Goal: Check status: Check status

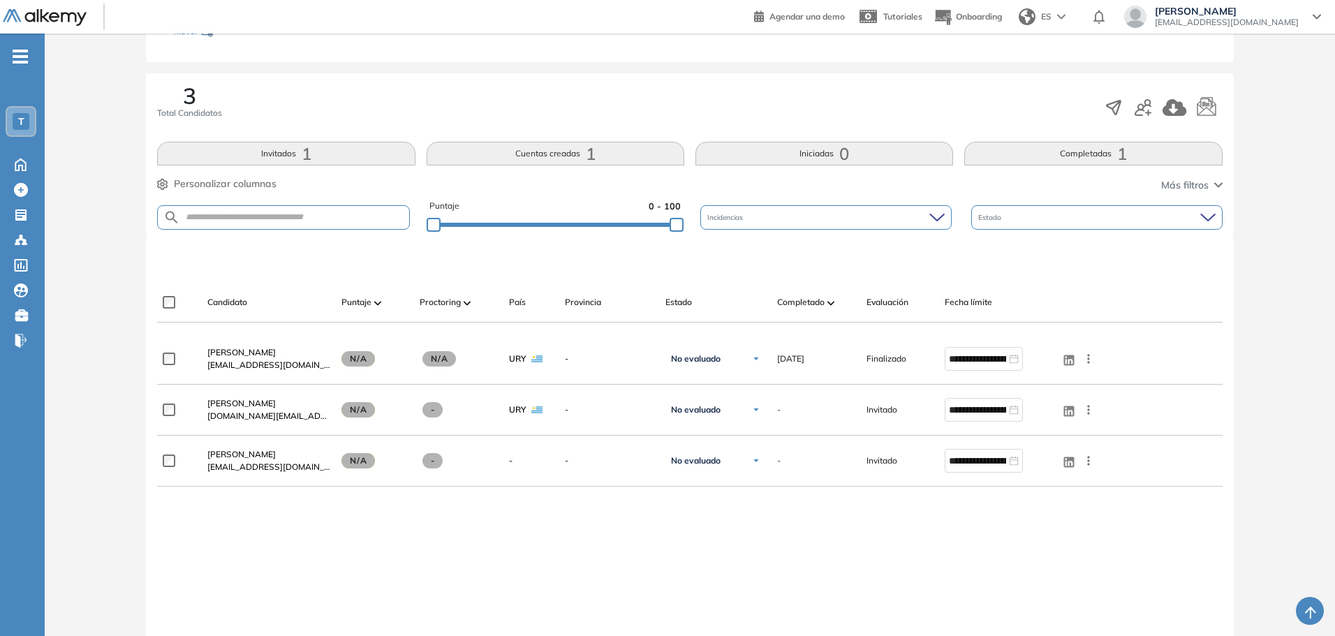
scroll to position [210, 0]
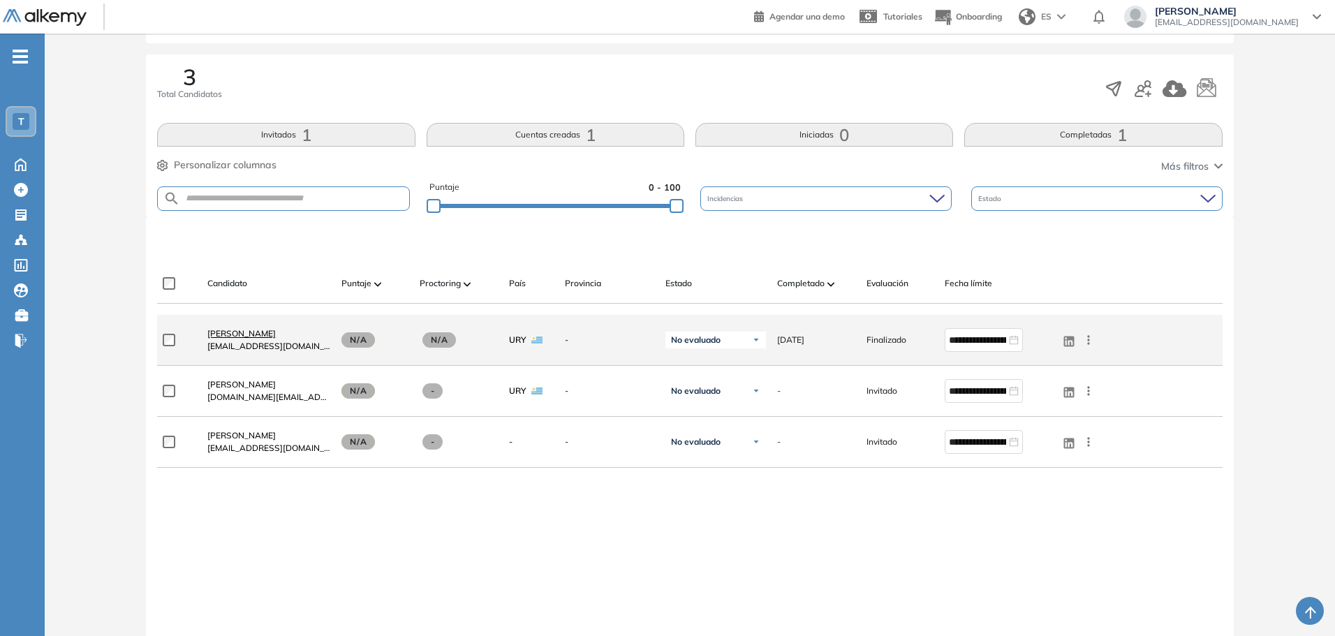
click at [254, 333] on span "[PERSON_NAME]" at bounding box center [241, 333] width 68 height 10
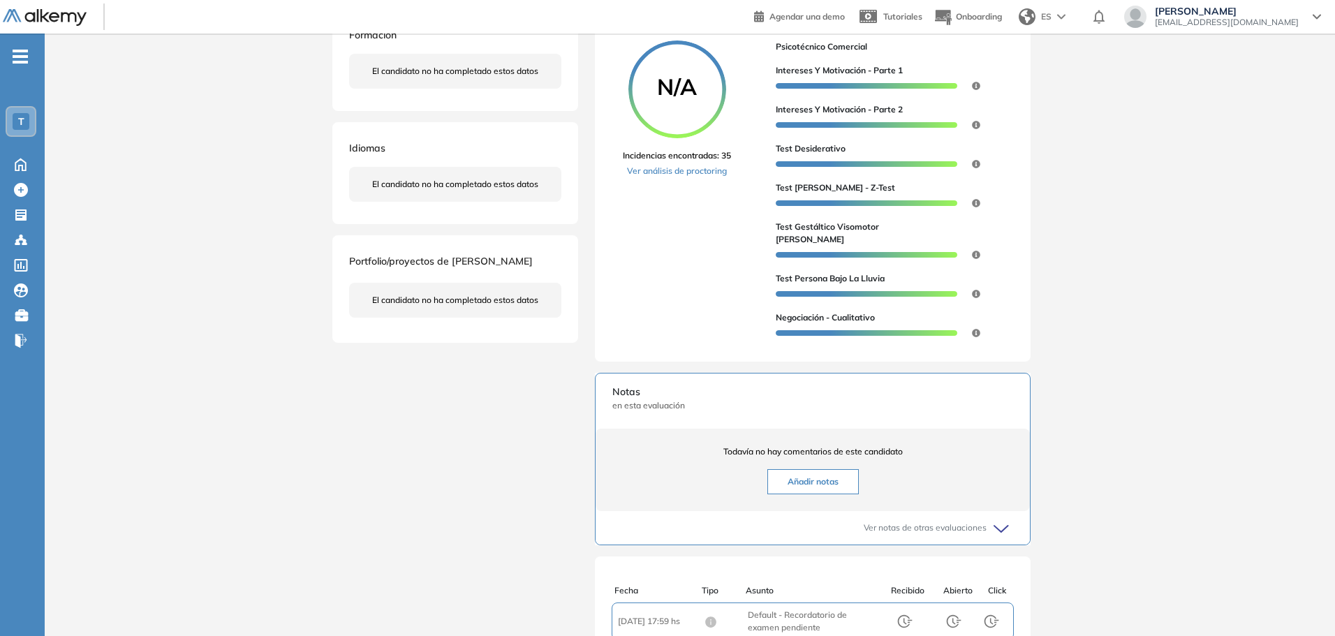
scroll to position [8, 0]
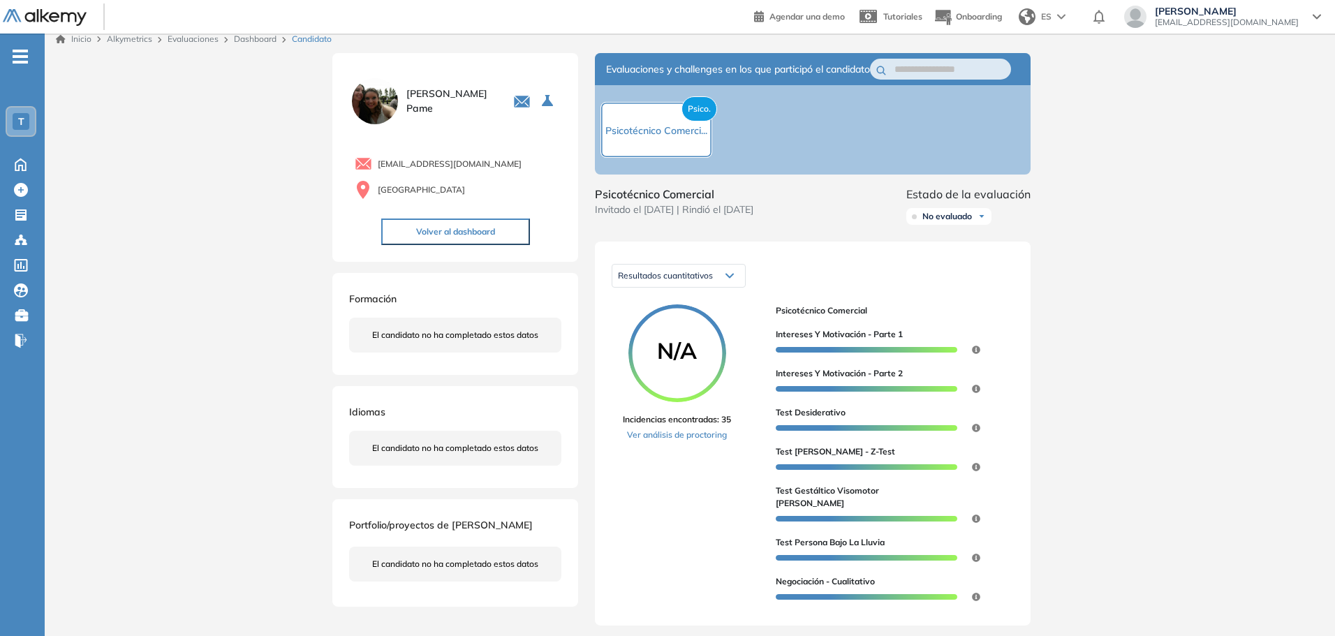
click at [742, 287] on div "Resultados cuantitativos" at bounding box center [679, 276] width 133 height 22
click at [681, 336] on span "Resultados relativos" at bounding box center [655, 330] width 72 height 10
click at [970, 287] on div "Sin segmentación" at bounding box center [947, 276] width 133 height 22
click at [676, 136] on span "Psicotécnico Comerci..." at bounding box center [657, 130] width 102 height 13
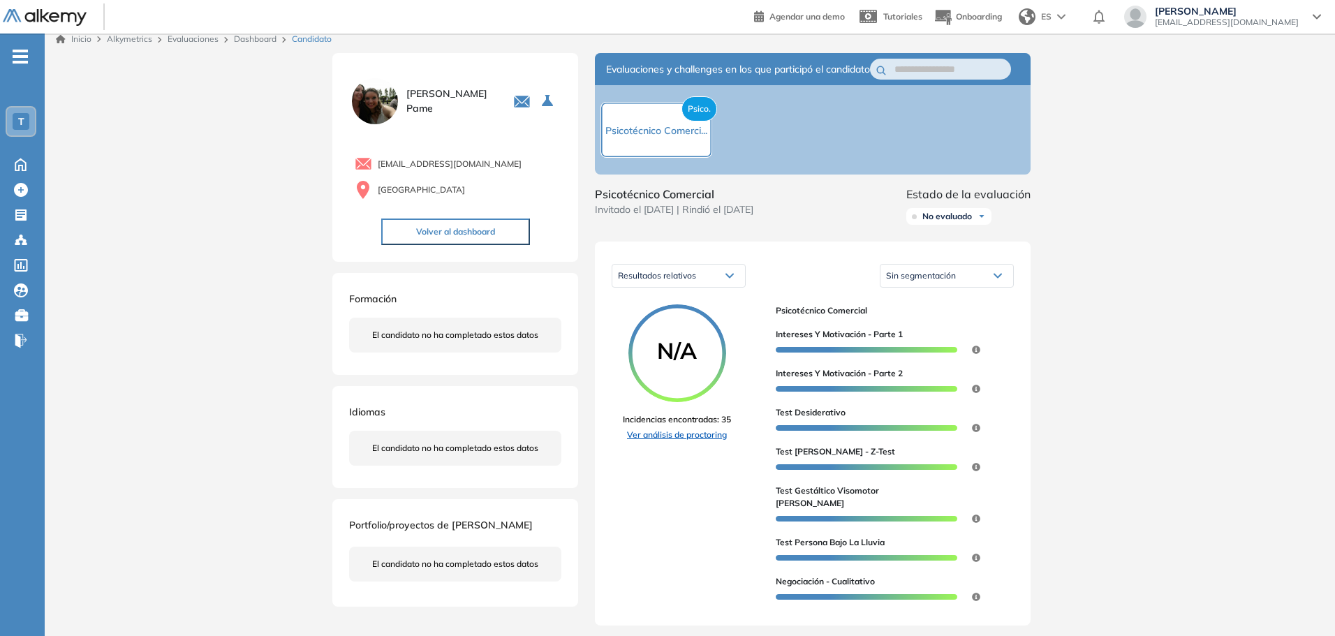
click at [678, 441] on link "Ver análisis de proctoring" at bounding box center [677, 435] width 108 height 13
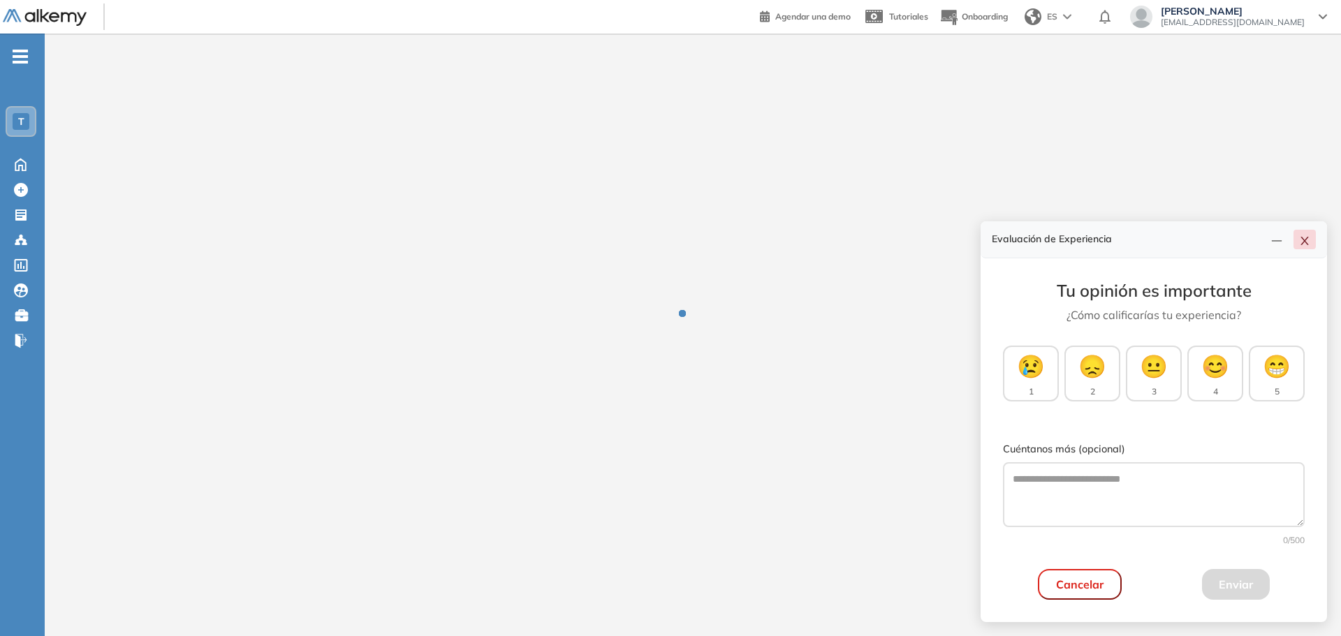
click at [1294, 240] on button "button" at bounding box center [1305, 240] width 22 height 20
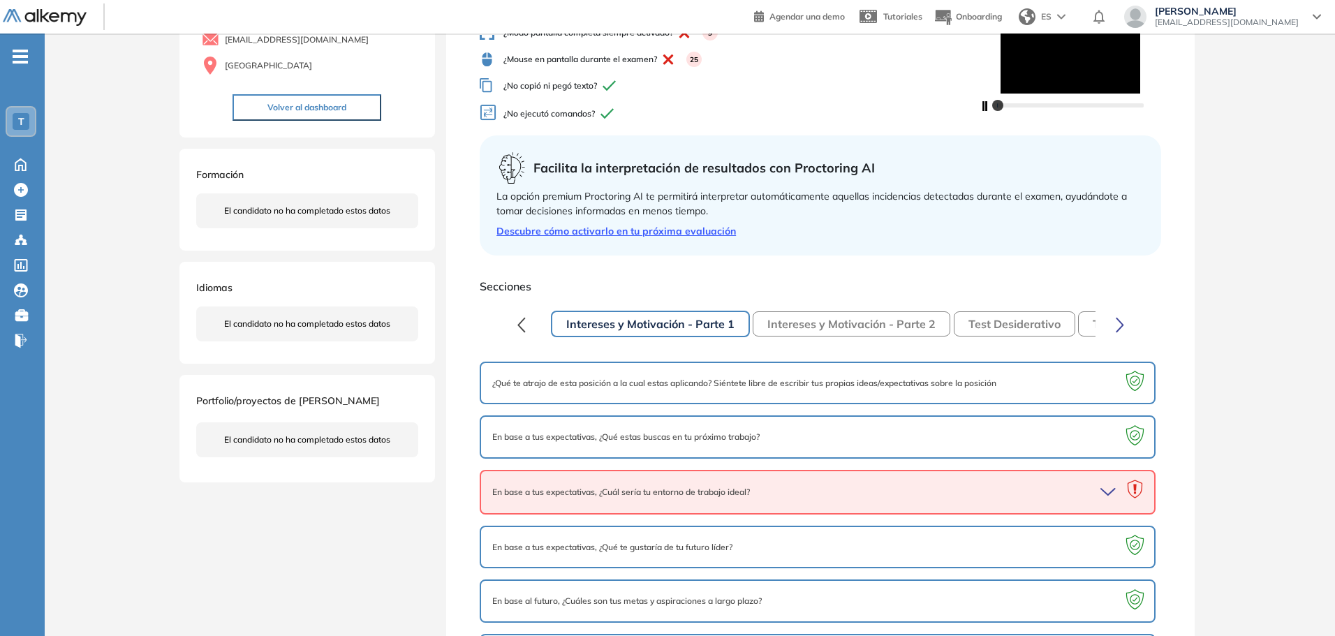
scroll to position [140, 0]
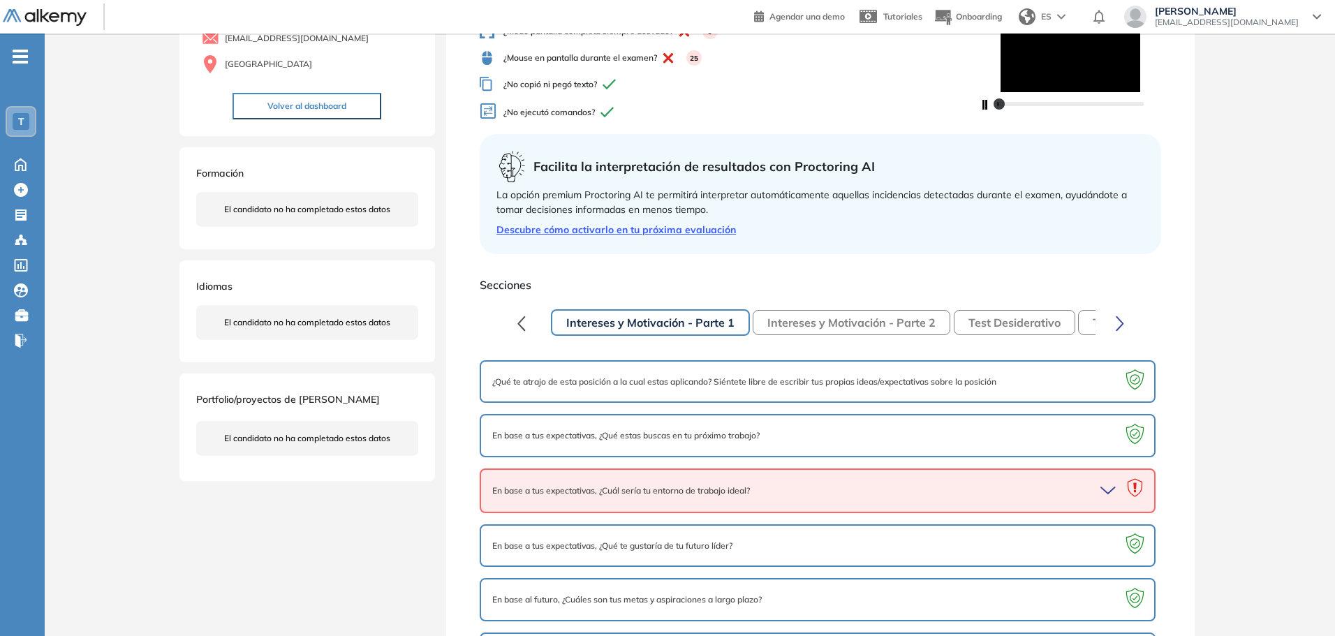
click at [879, 378] on span "¿Qué te atrajo de esta posición a la cual estas aplicando? Siéntete libre de es…" at bounding box center [744, 382] width 504 height 13
click at [1107, 487] on icon "button" at bounding box center [1111, 491] width 20 height 20
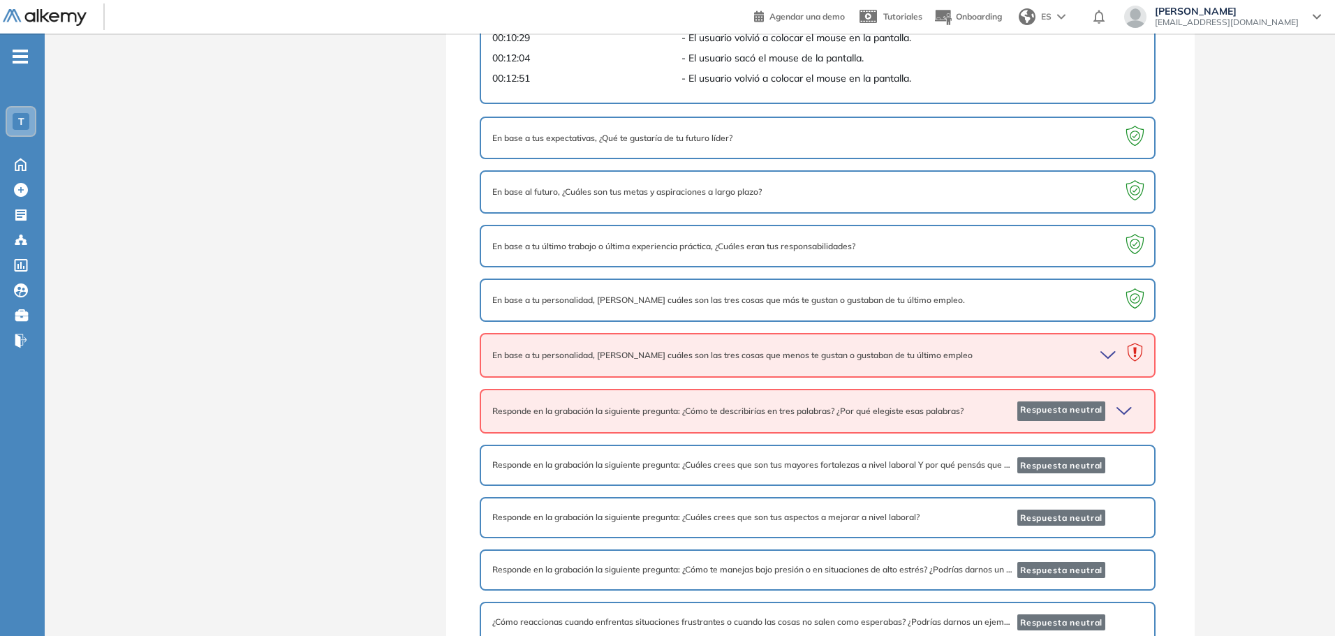
scroll to position [698, 0]
click at [1101, 350] on icon "button" at bounding box center [1111, 355] width 20 height 20
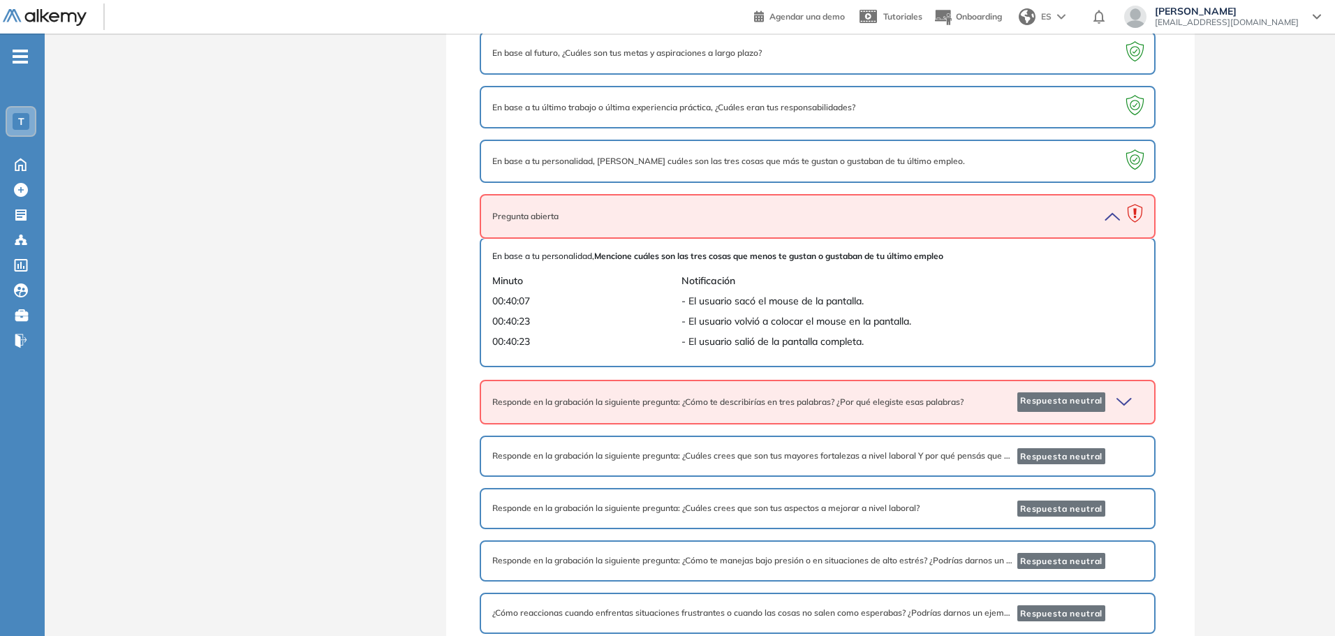
scroll to position [838, 0]
click at [1120, 400] on icon "button" at bounding box center [1127, 401] width 20 height 20
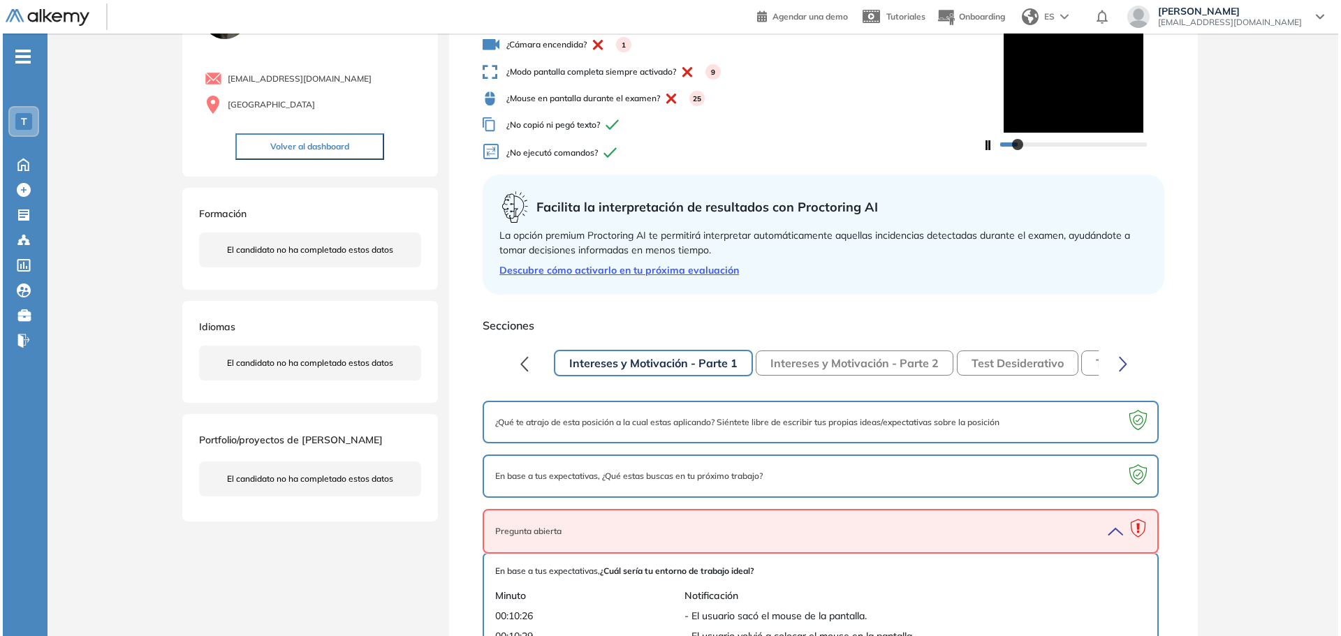
scroll to position [0, 0]
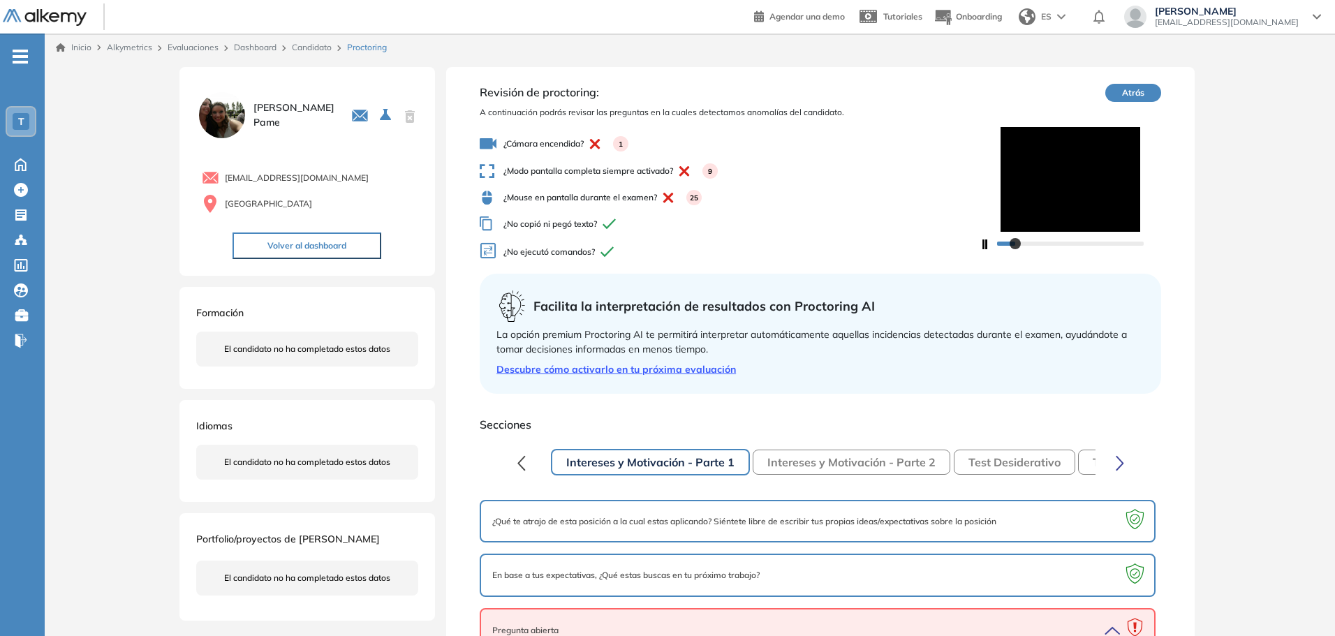
click at [600, 145] on icon at bounding box center [594, 144] width 11 height 10
click at [683, 174] on icon at bounding box center [685, 171] width 10 height 10
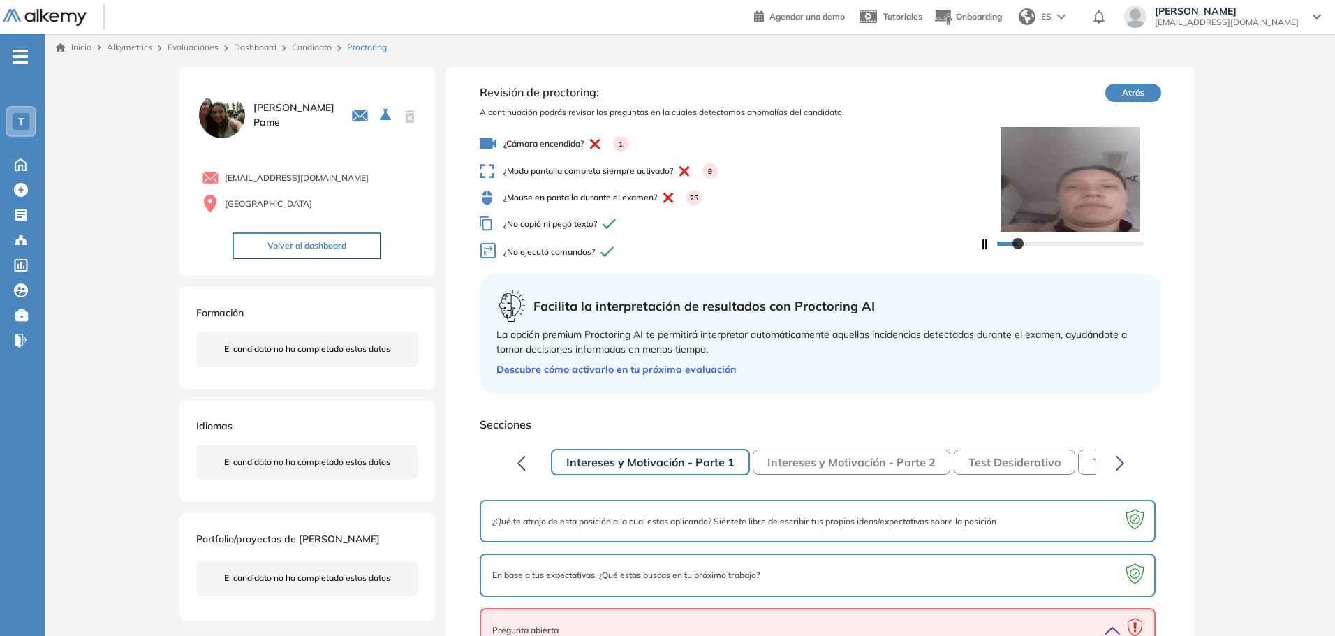
click at [672, 191] on div "25" at bounding box center [679, 197] width 45 height 15
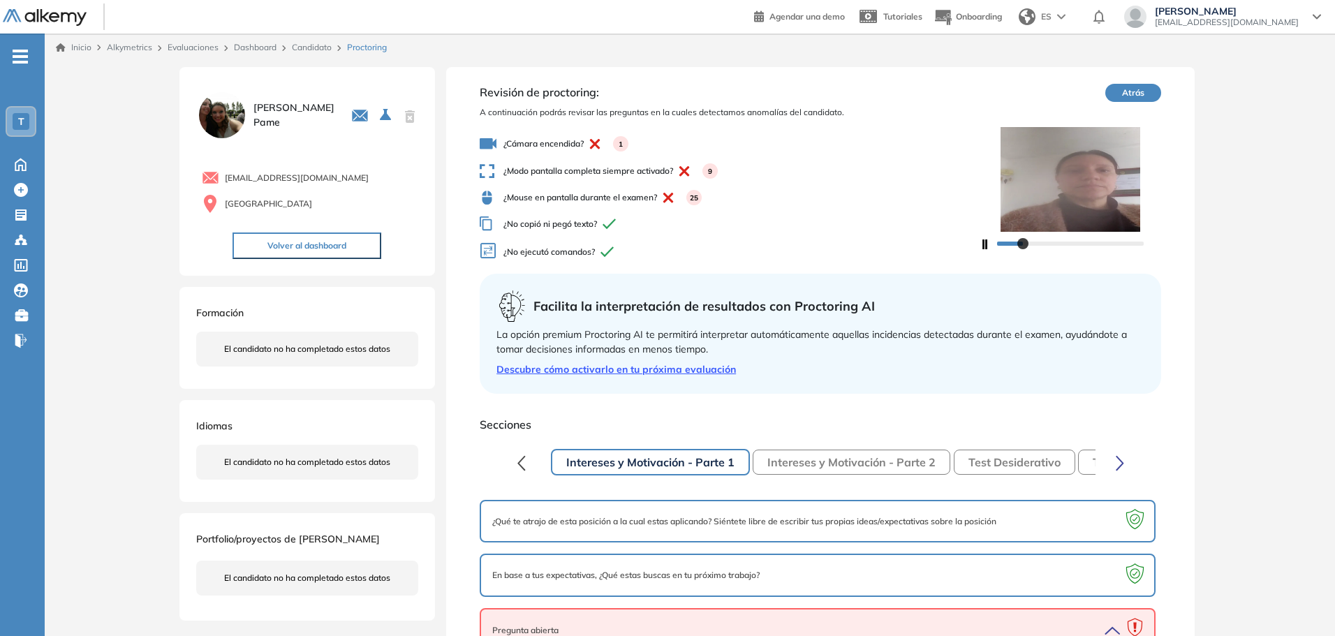
click at [80, 52] on link "Inicio" at bounding box center [74, 47] width 36 height 13
